Goal: Task Accomplishment & Management: Use online tool/utility

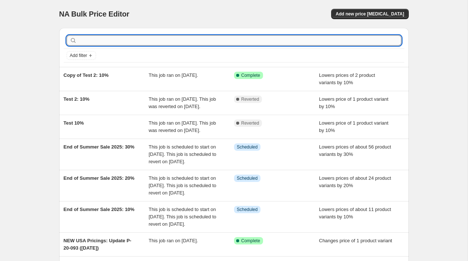
click at [174, 40] on input "text" at bounding box center [239, 40] width 323 height 10
type input "test"
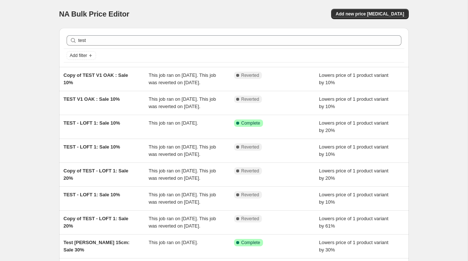
scroll to position [71, 0]
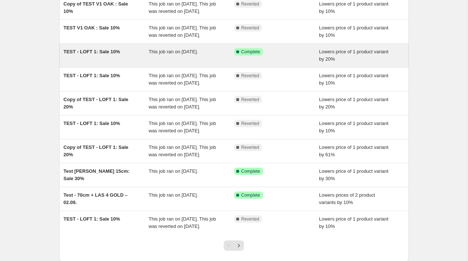
click at [151, 54] on span "This job ran on [DATE]." at bounding box center [173, 52] width 49 height 6
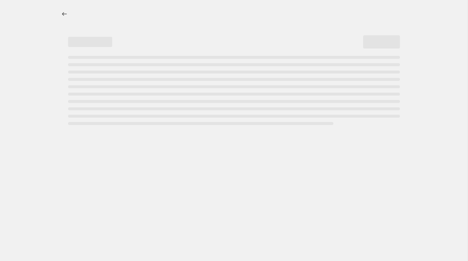
select select "percentage"
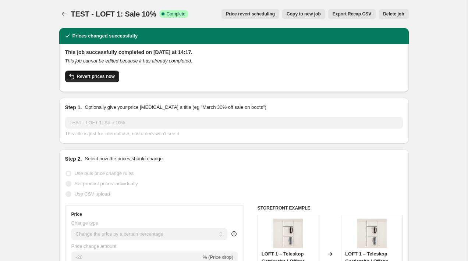
click at [93, 74] on span "Revert prices now" at bounding box center [96, 77] width 38 height 6
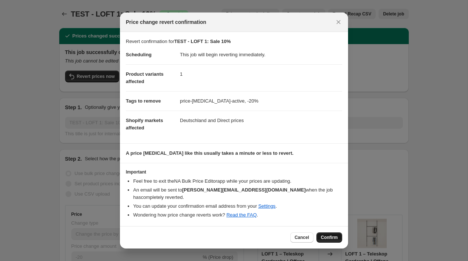
click at [329, 235] on span "Confirm" at bounding box center [329, 238] width 17 height 6
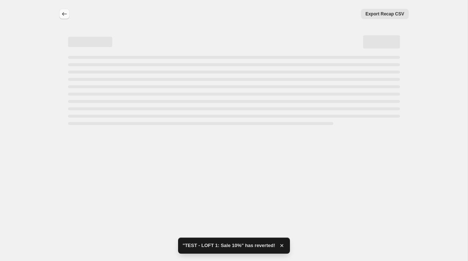
select select "percentage"
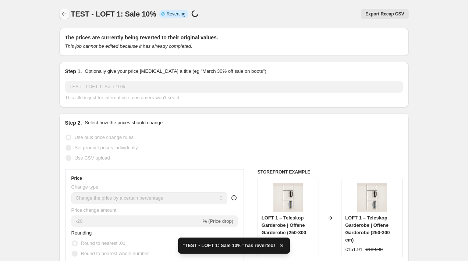
click at [66, 12] on icon "Price change jobs" at bounding box center [64, 13] width 7 height 7
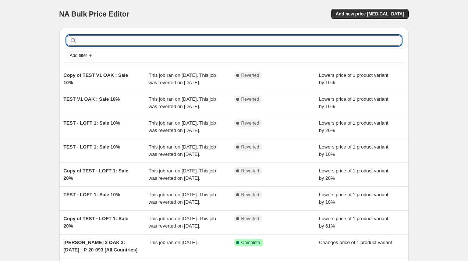
click at [114, 40] on input "text" at bounding box center [239, 40] width 323 height 10
type input "test"
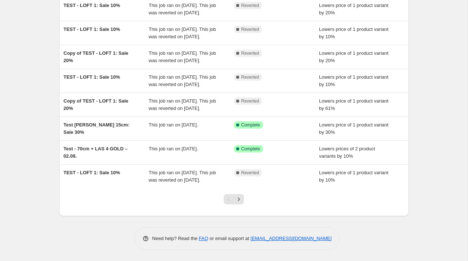
scroll to position [177, 0]
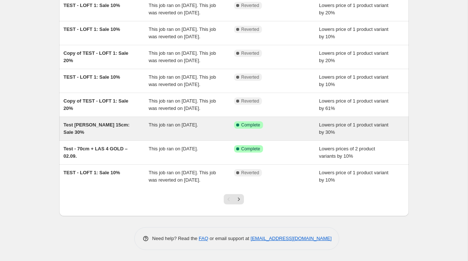
click at [84, 126] on div "Test Rohr 15cm: Sale 30%" at bounding box center [106, 128] width 85 height 15
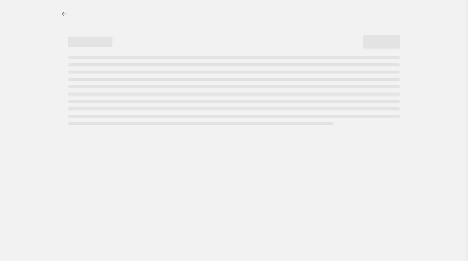
select select "percentage"
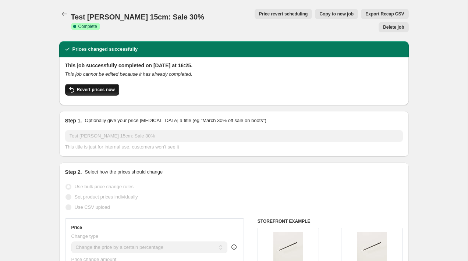
click at [98, 87] on span "Revert prices now" at bounding box center [96, 90] width 38 height 6
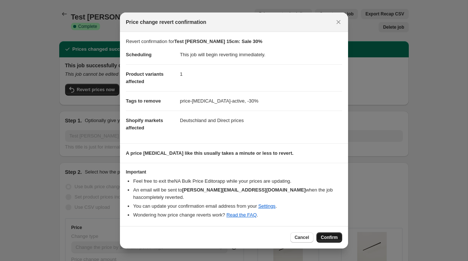
click at [325, 235] on span "Confirm" at bounding box center [329, 238] width 17 height 6
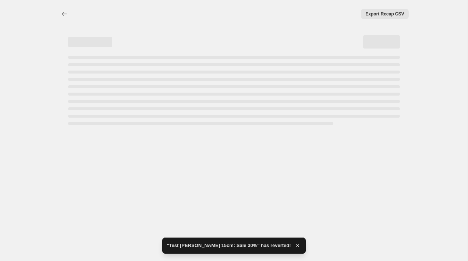
select select "percentage"
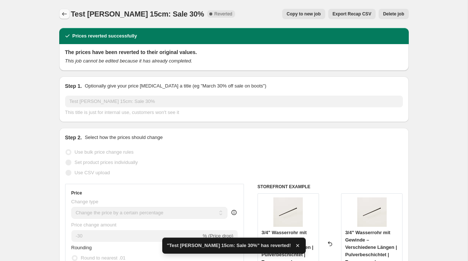
click at [61, 15] on icon "Price change jobs" at bounding box center [64, 13] width 7 height 7
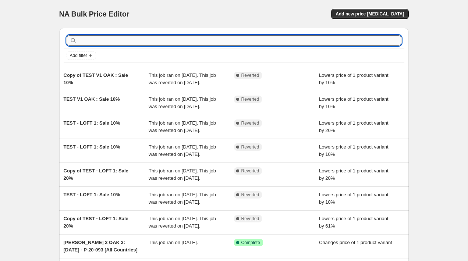
click at [110, 42] on input "text" at bounding box center [239, 40] width 323 height 10
type input "test"
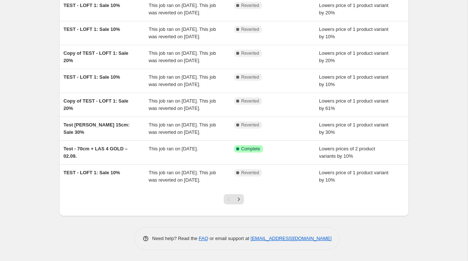
scroll to position [184, 0]
click at [238, 200] on icon "Next" at bounding box center [239, 198] width 2 height 3
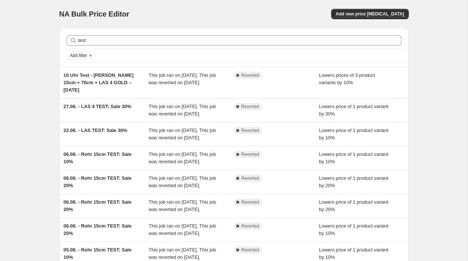
scroll to position [191, 0]
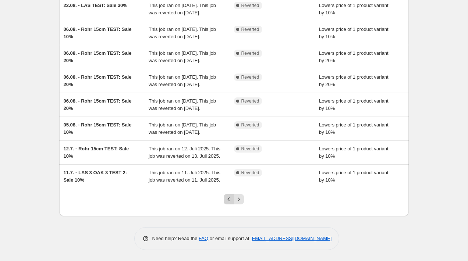
click at [231, 200] on icon "Previous" at bounding box center [228, 199] width 7 height 7
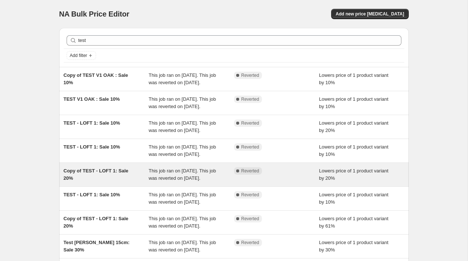
scroll to position [184, 0]
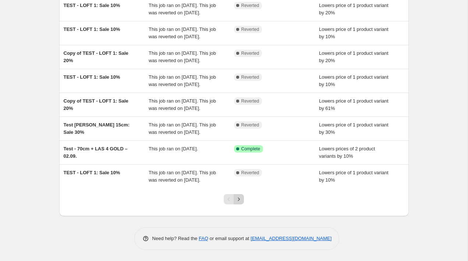
click at [239, 198] on icon "Next" at bounding box center [238, 199] width 7 height 7
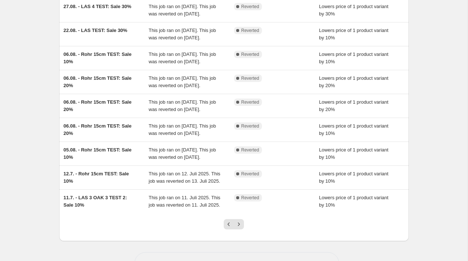
scroll to position [191, 0]
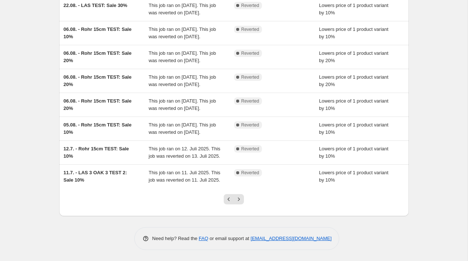
click at [239, 198] on icon "Next" at bounding box center [238, 199] width 7 height 7
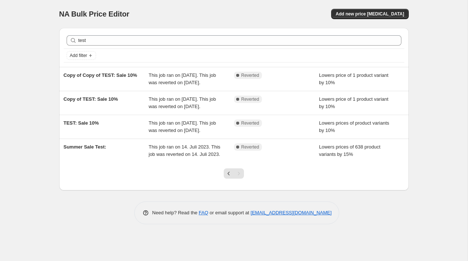
scroll to position [4, 0]
click at [226, 177] on icon "Previous" at bounding box center [228, 173] width 7 height 7
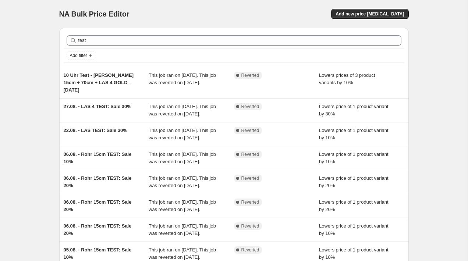
scroll to position [191, 0]
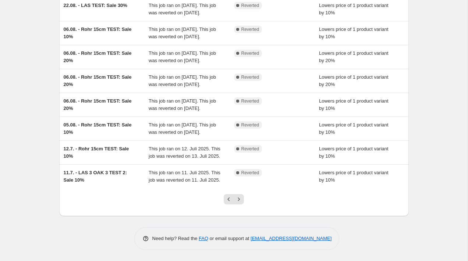
click at [226, 197] on icon "Previous" at bounding box center [228, 199] width 7 height 7
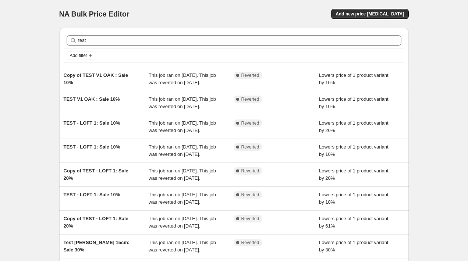
scroll to position [184, 0]
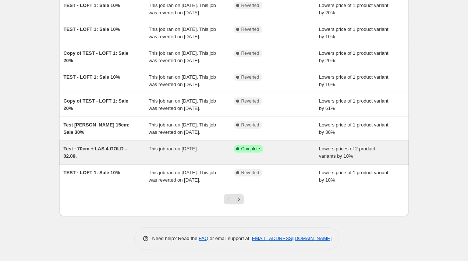
click at [104, 146] on span "Test - 70cm + LAS 4 GOLD – 02.09." at bounding box center [96, 152] width 64 height 13
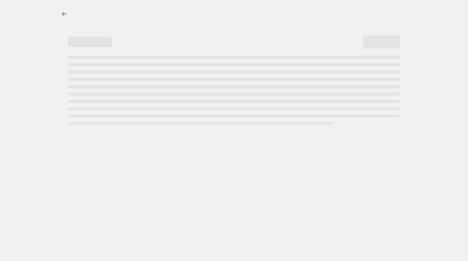
select select "percentage"
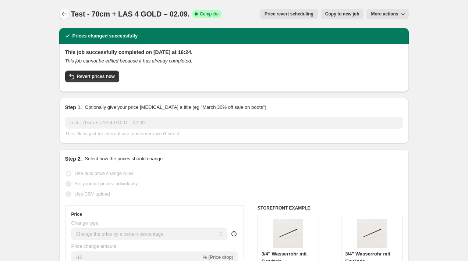
click at [60, 16] on button "Price change jobs" at bounding box center [64, 14] width 10 height 10
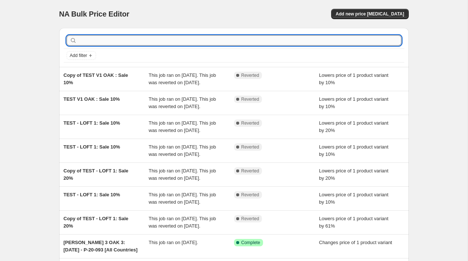
click at [140, 38] on input "text" at bounding box center [239, 40] width 323 height 10
type input "test"
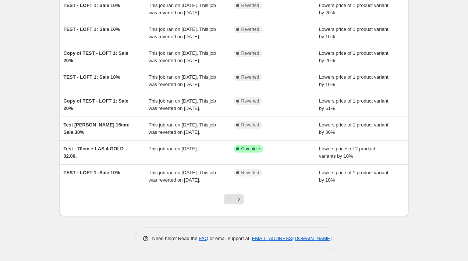
scroll to position [184, 0]
